Goal: Task Accomplishment & Management: Manage account settings

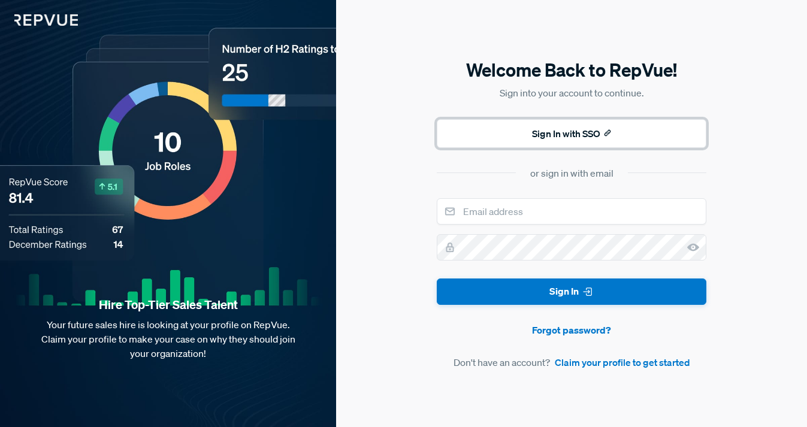
click at [548, 135] on button "Sign In with SSO" at bounding box center [572, 133] width 270 height 29
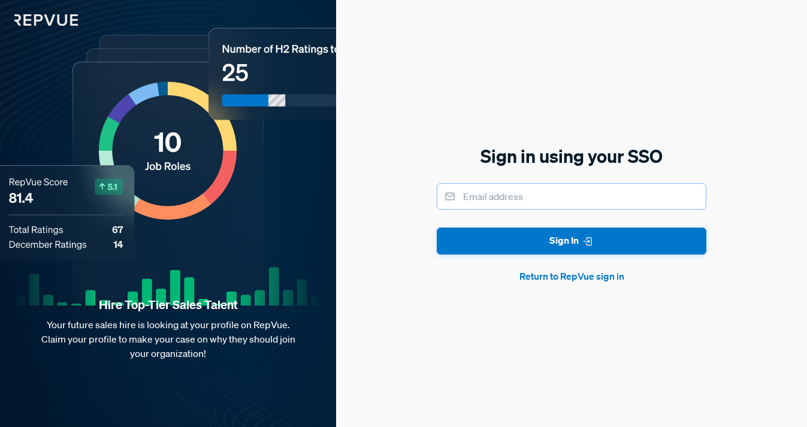
click at [520, 197] on input "email" at bounding box center [572, 196] width 270 height 26
type input "[EMAIL_ADDRESS][DOMAIN_NAME]"
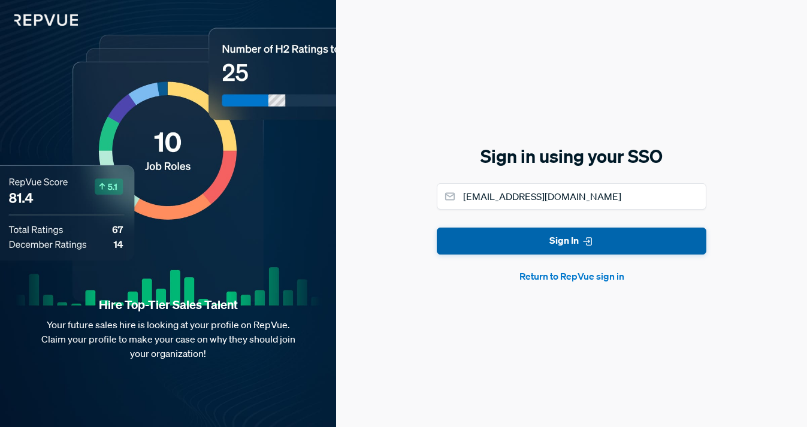
click at [537, 235] on button "Sign In" at bounding box center [572, 241] width 270 height 27
